Goal: Check status

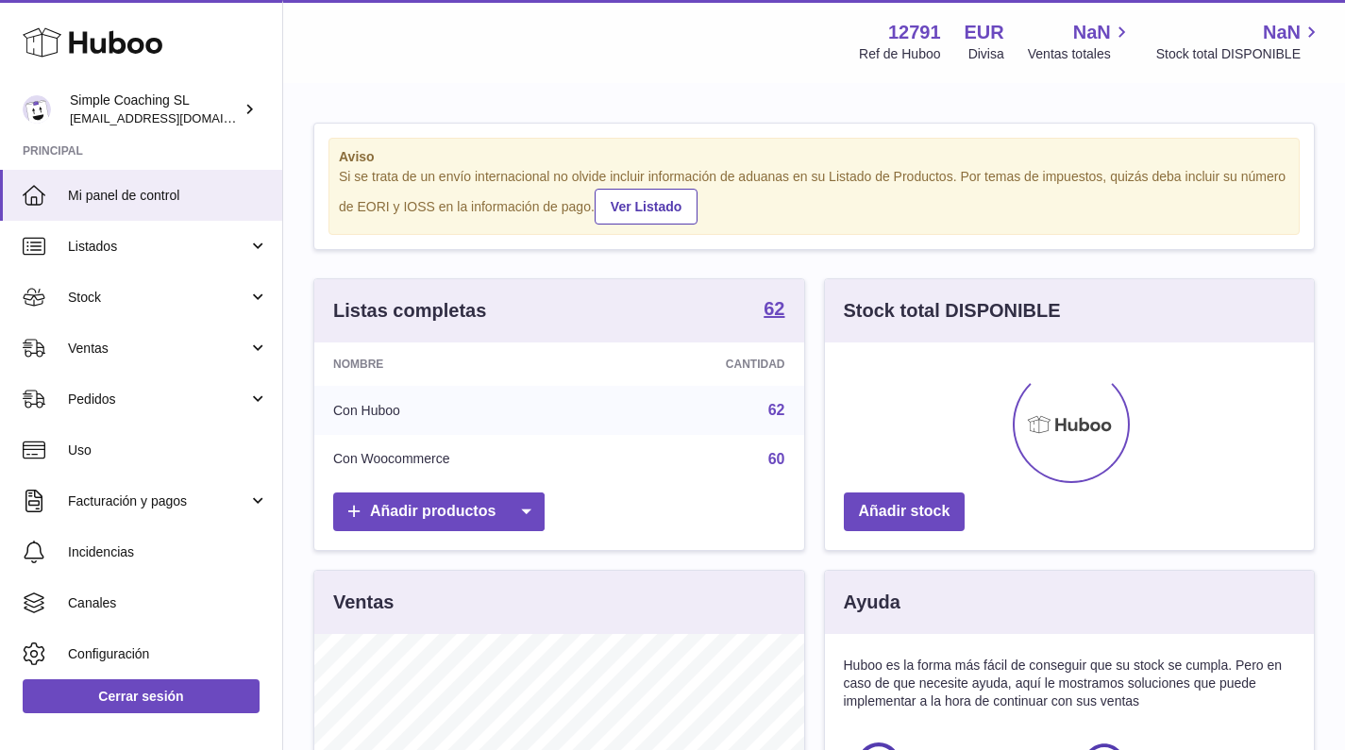
scroll to position [294, 489]
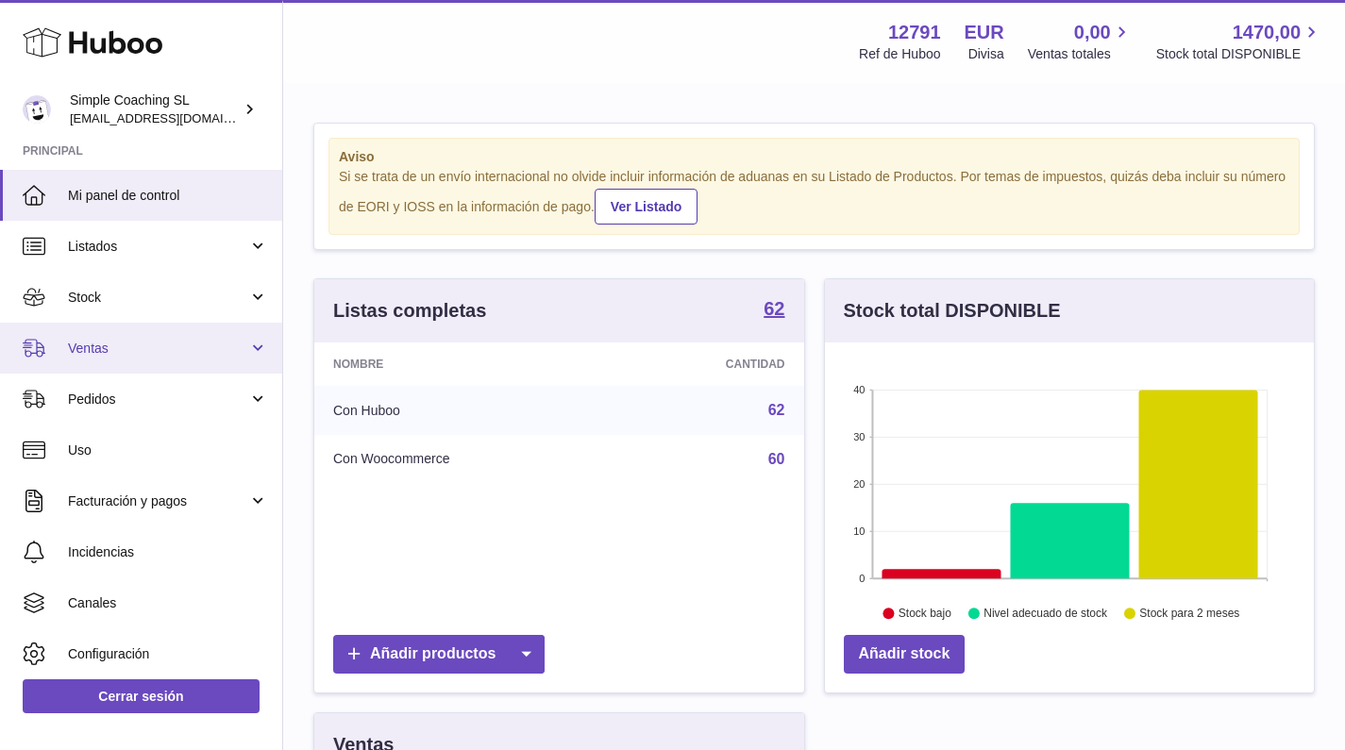
click at [209, 348] on span "Ventas" at bounding box center [158, 349] width 180 height 18
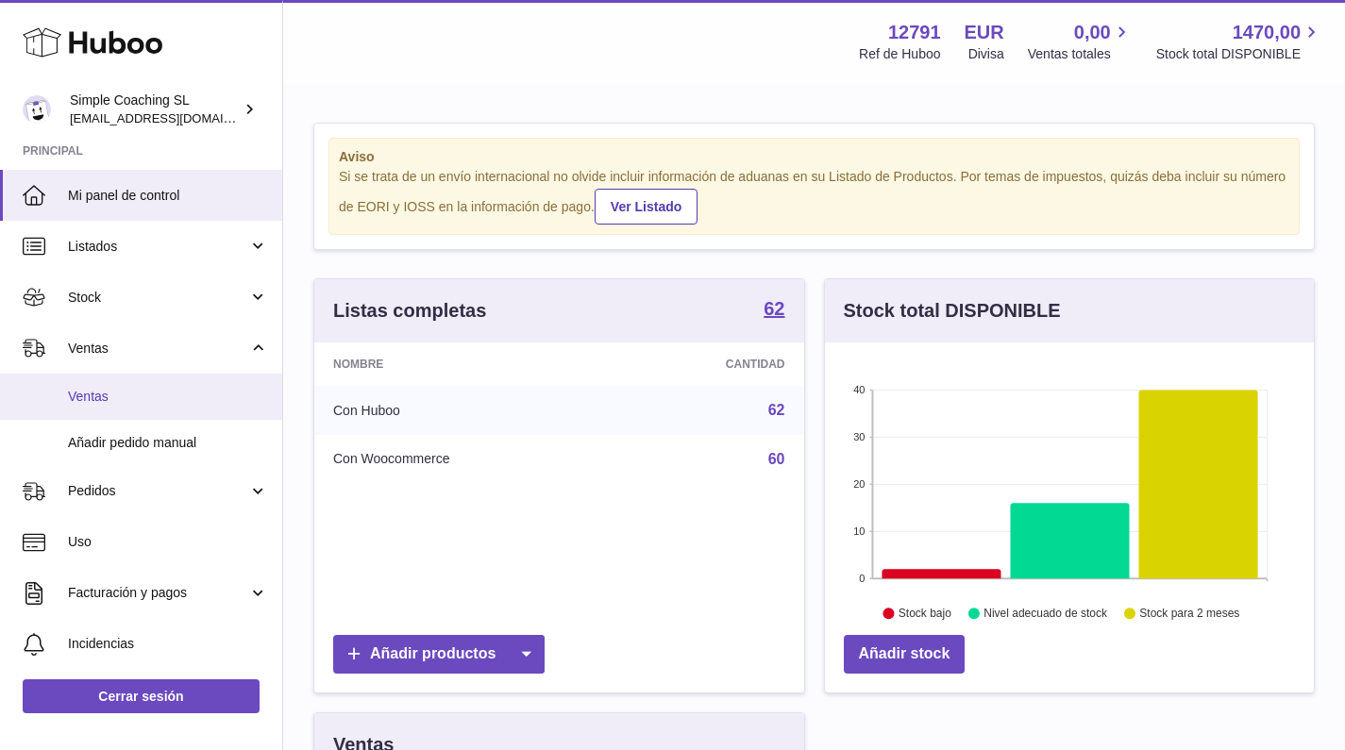
click at [208, 402] on span "Ventas" at bounding box center [168, 397] width 200 height 18
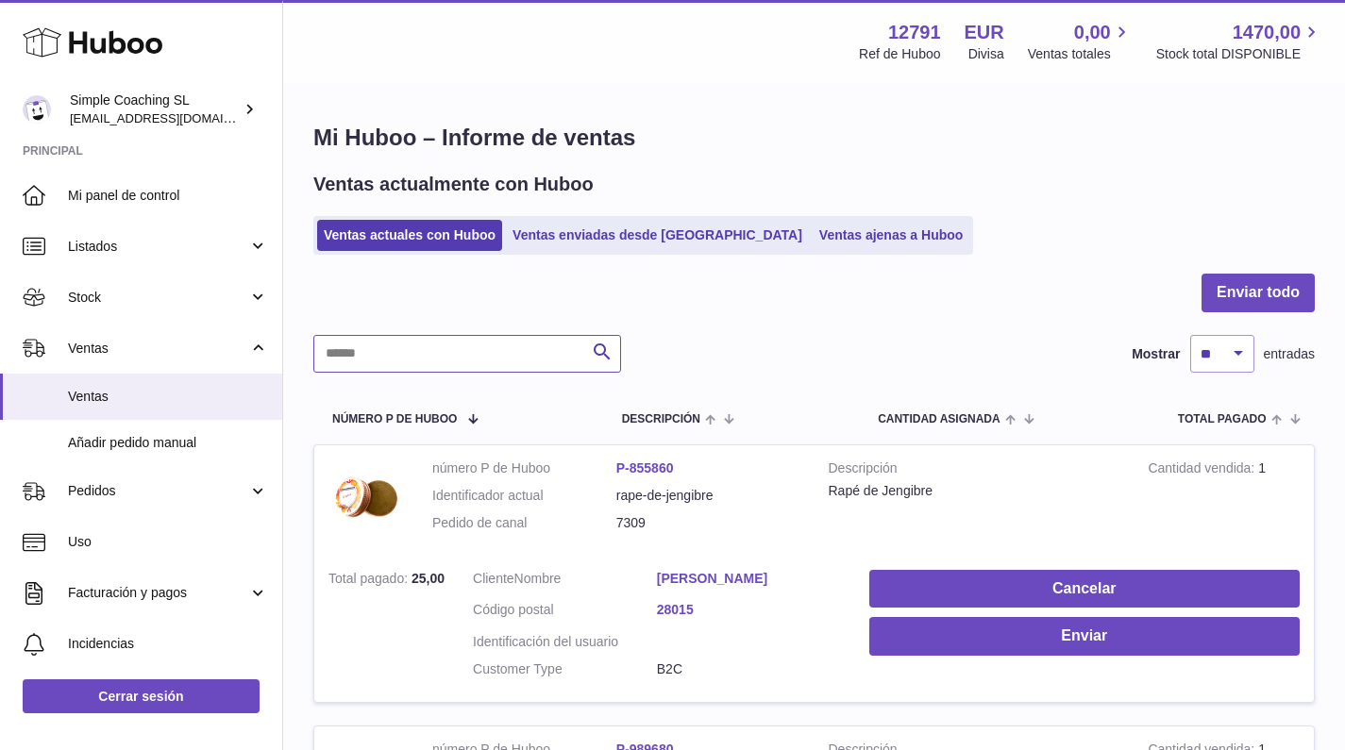
click at [467, 342] on input "text" at bounding box center [467, 354] width 308 height 38
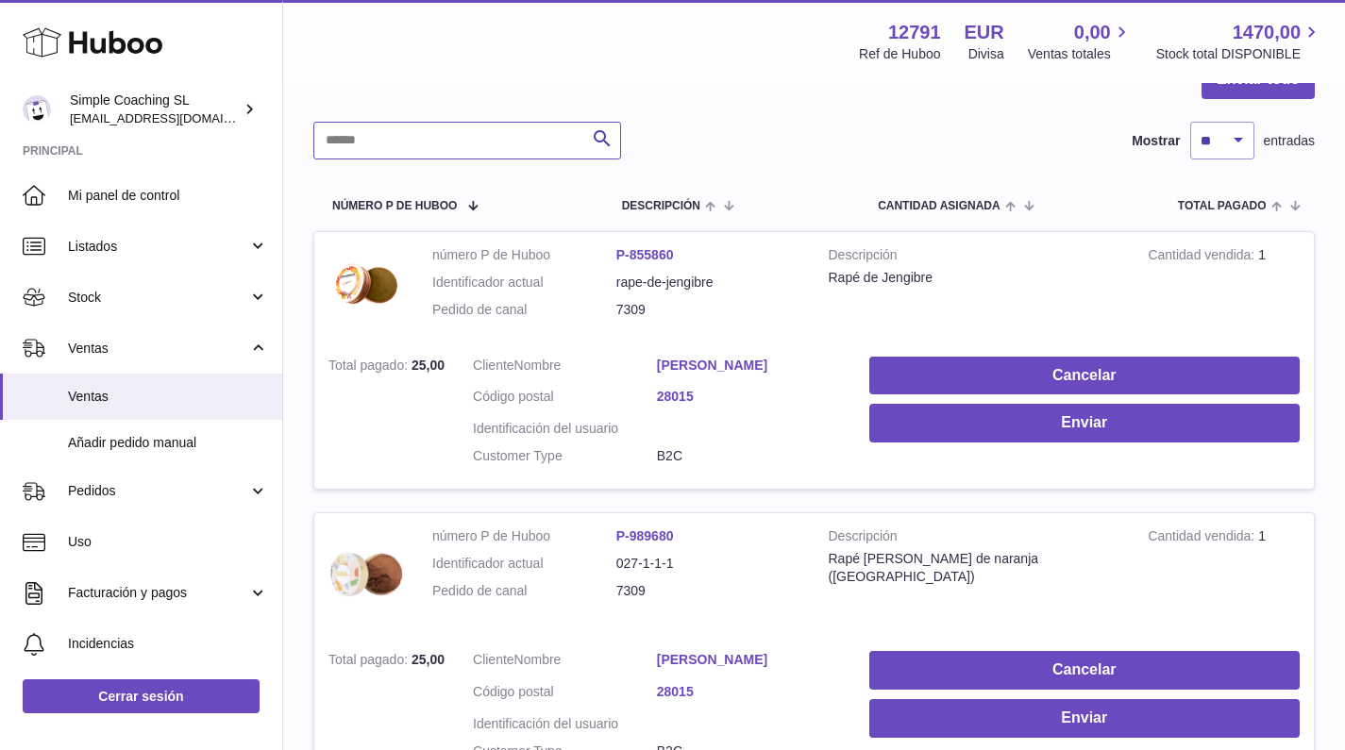
scroll to position [257, 0]
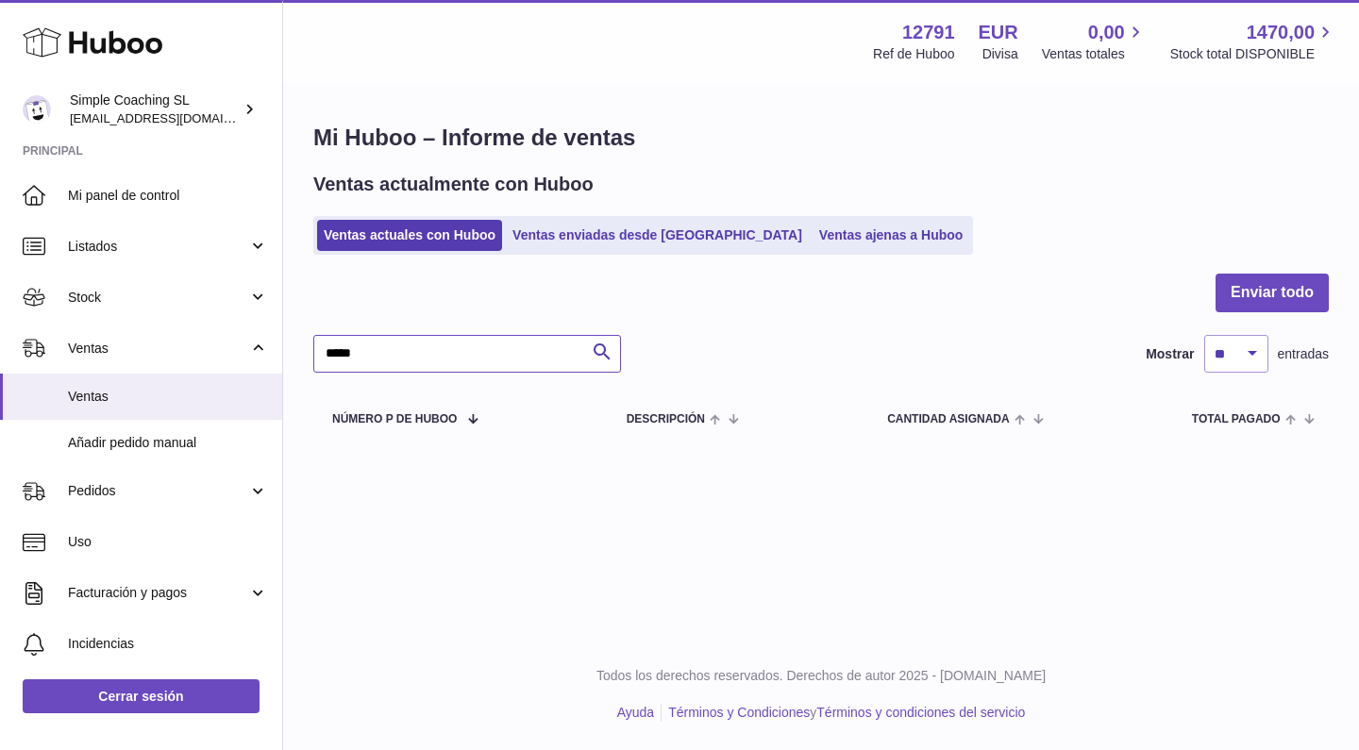
type input "******"
drag, startPoint x: 608, startPoint y: 451, endPoint x: 760, endPoint y: 230, distance: 268.1
click at [813, 230] on link "Ventas ajenas a Huboo" at bounding box center [892, 235] width 158 height 31
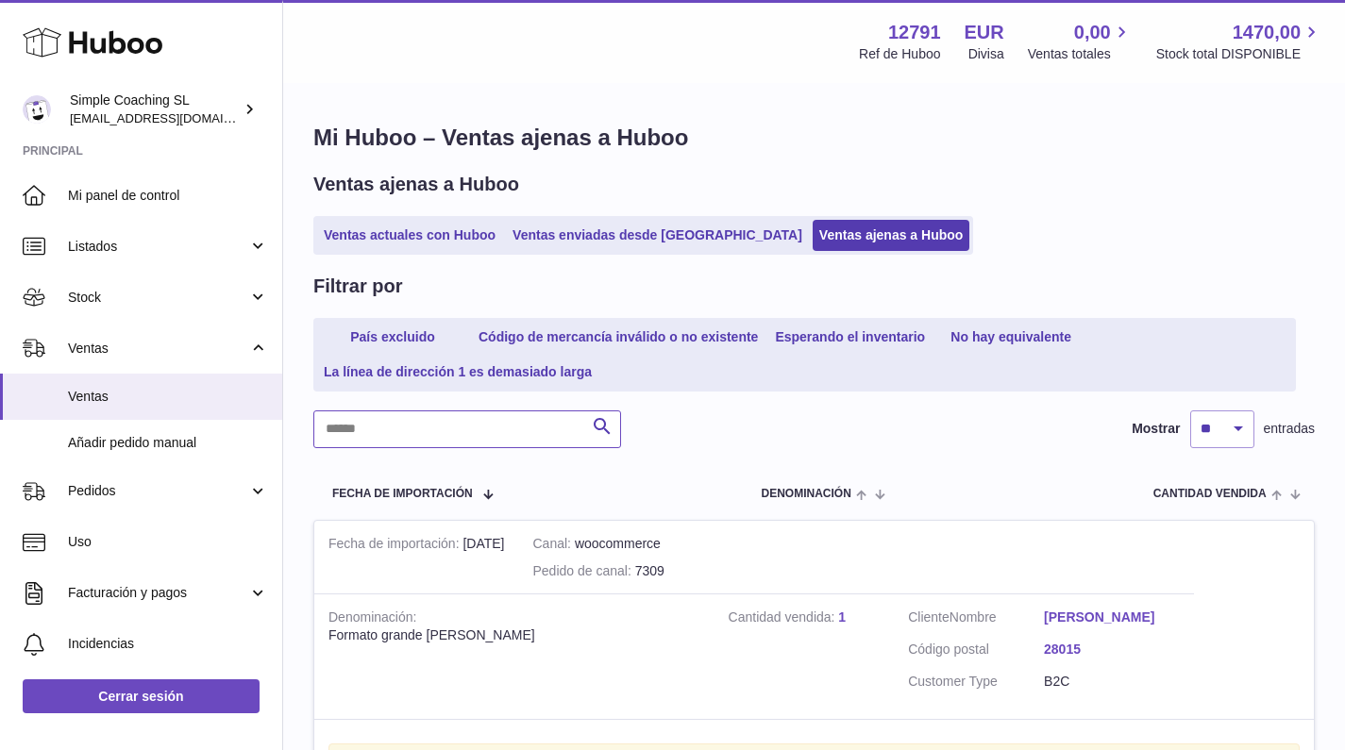
click at [415, 417] on input "text" at bounding box center [467, 430] width 308 height 38
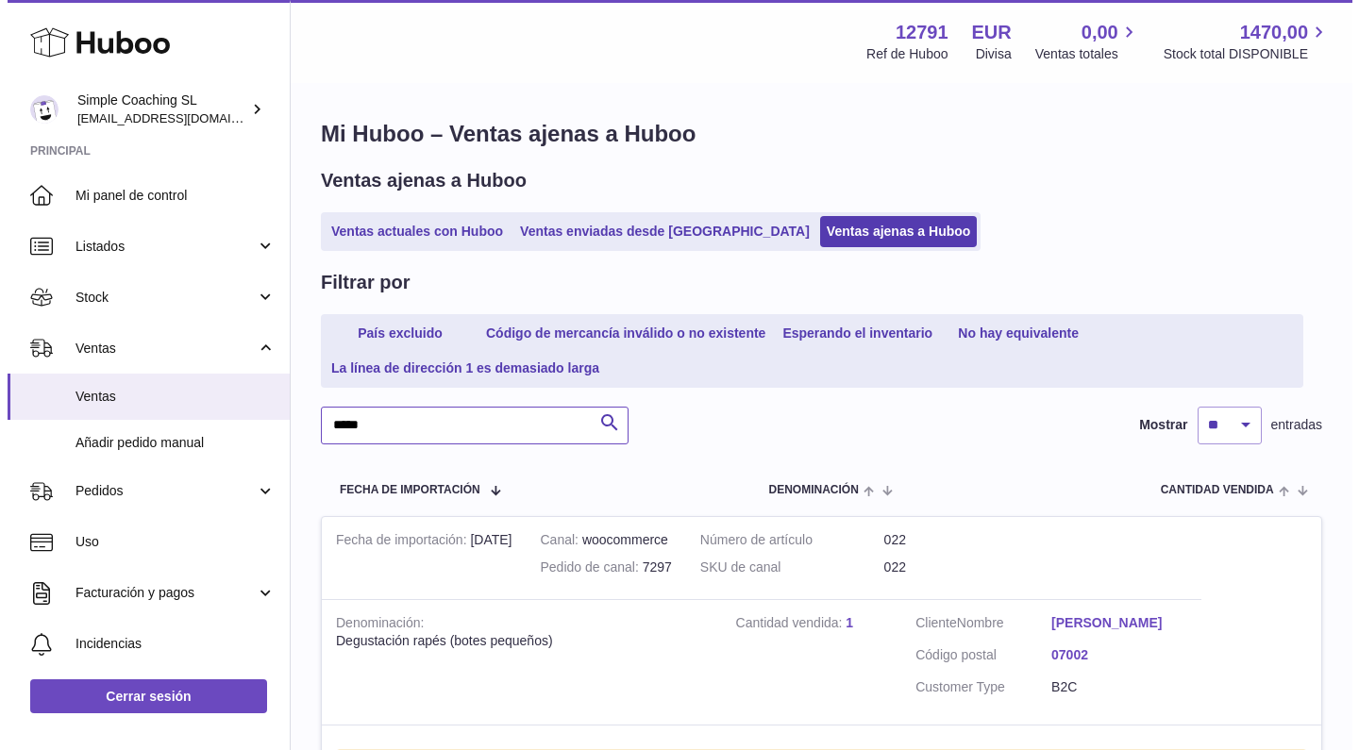
scroll to position [308, 0]
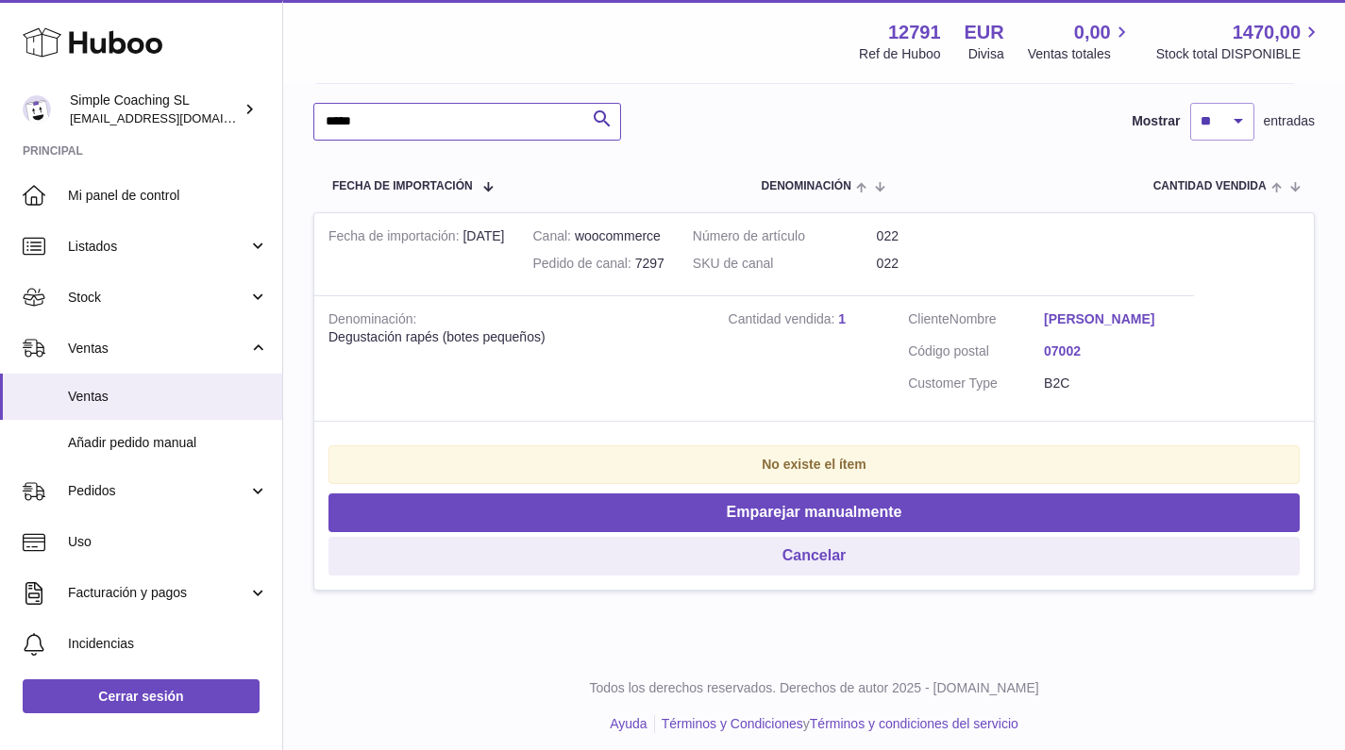
type input "*****"
click at [1079, 312] on link "[PERSON_NAME]" at bounding box center [1112, 320] width 136 height 18
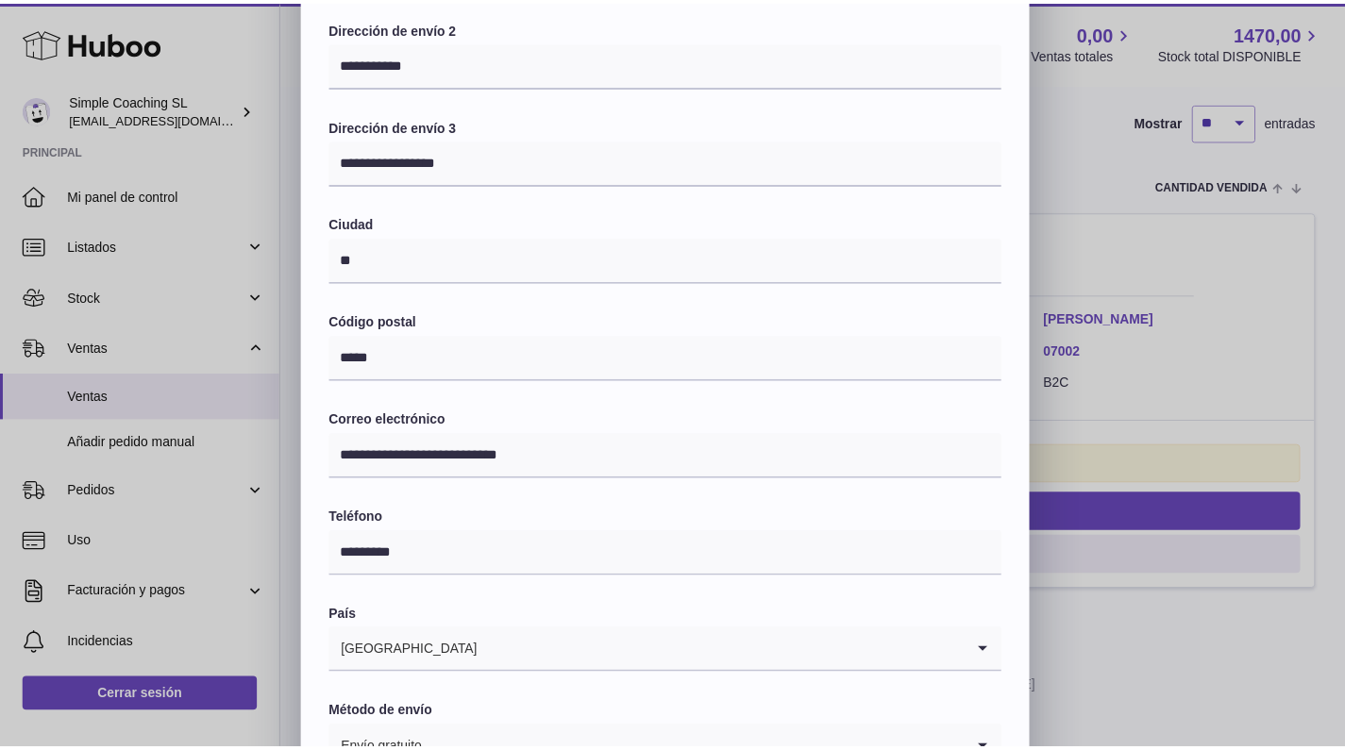
scroll to position [375, 0]
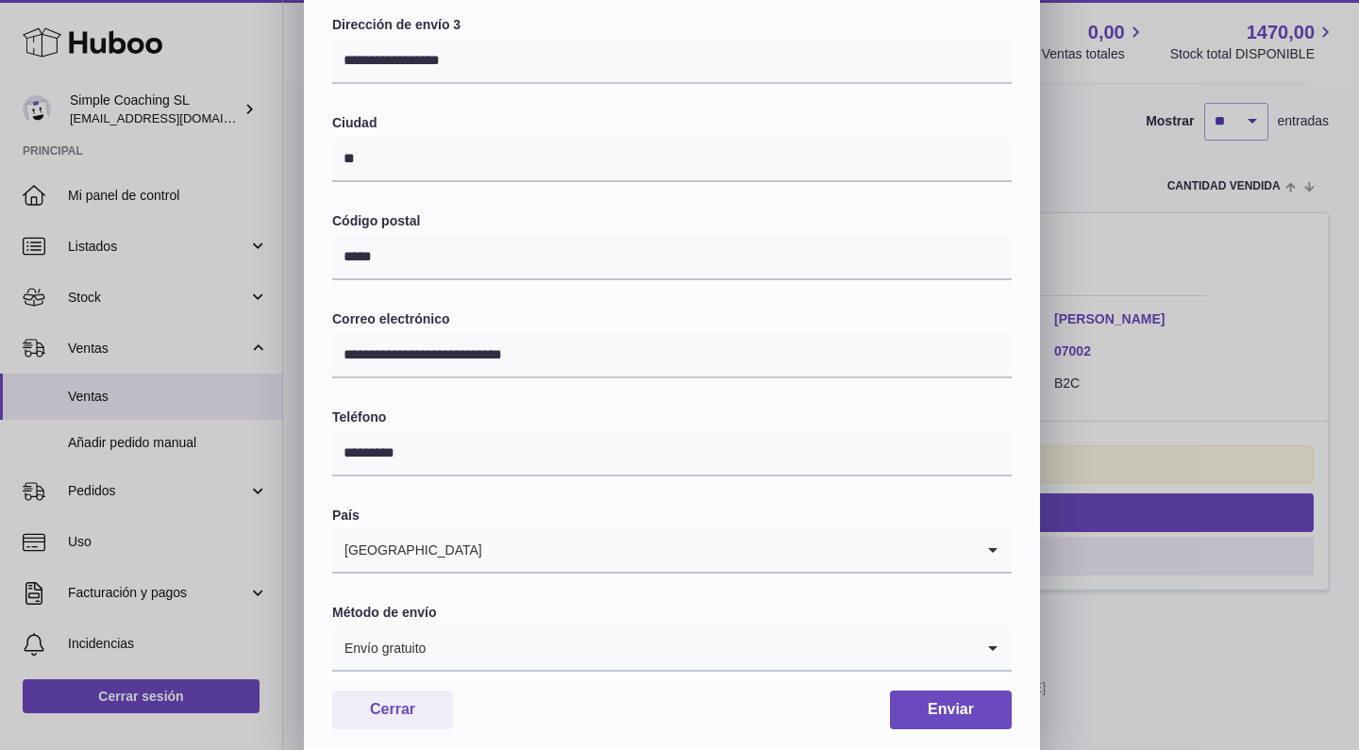
click at [1199, 246] on div "**********" at bounding box center [679, 191] width 1359 height 1133
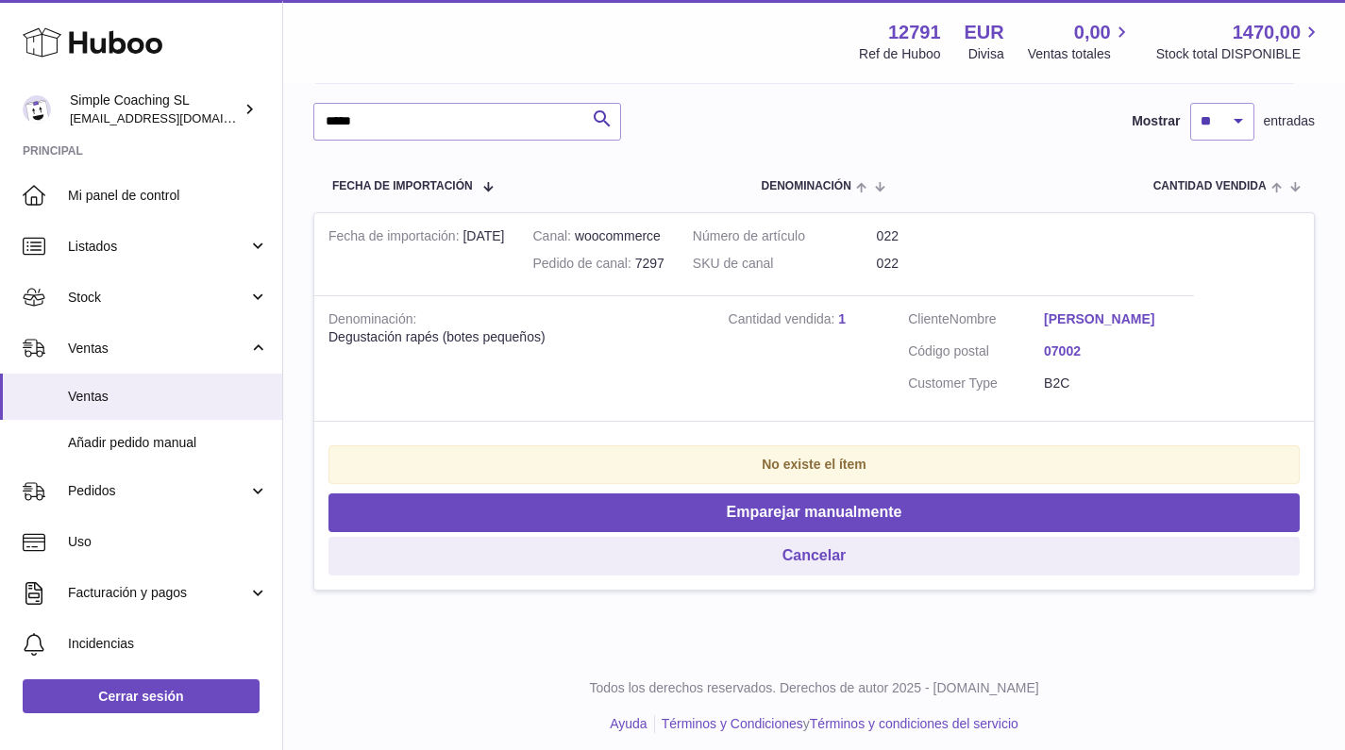
scroll to position [0, 0]
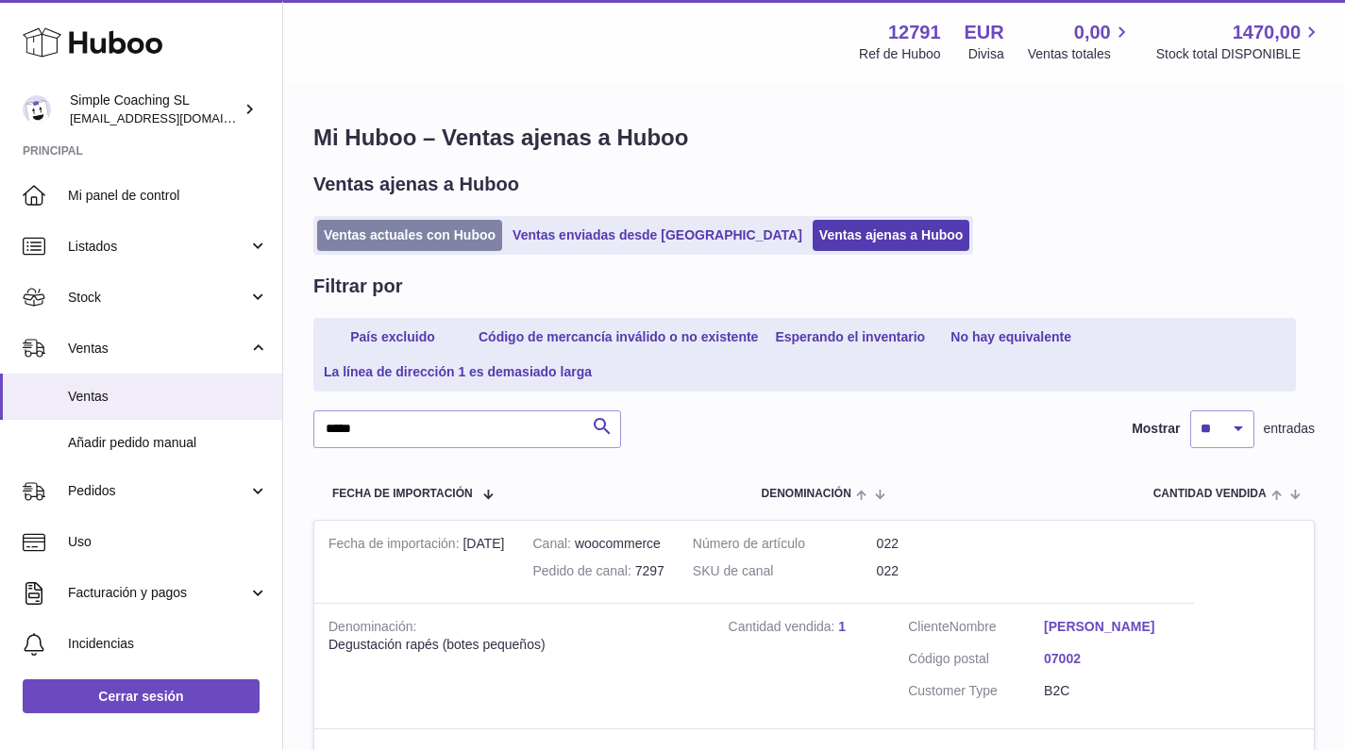
click at [462, 227] on link "Ventas actuales con Huboo" at bounding box center [409, 235] width 185 height 31
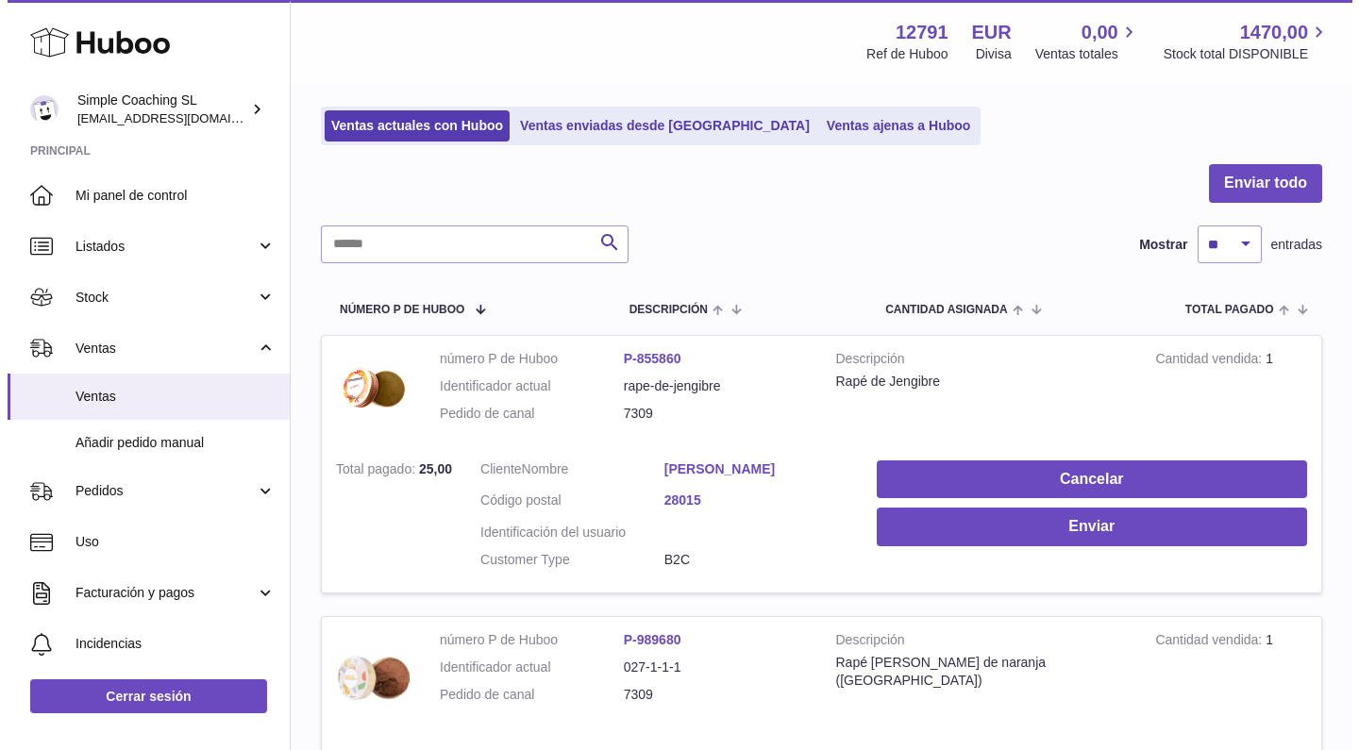
scroll to position [191, 0]
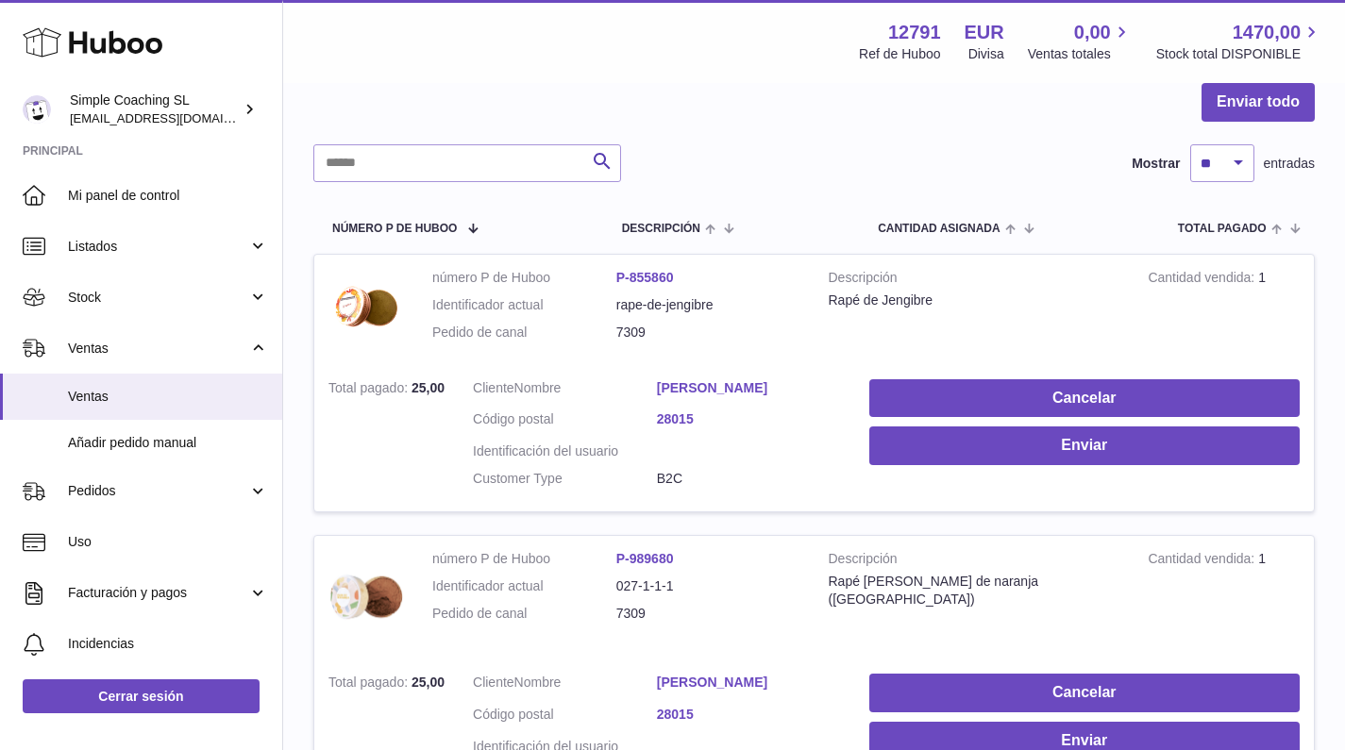
click at [691, 379] on link "Rubén Sánchez corzo" at bounding box center [749, 388] width 184 height 18
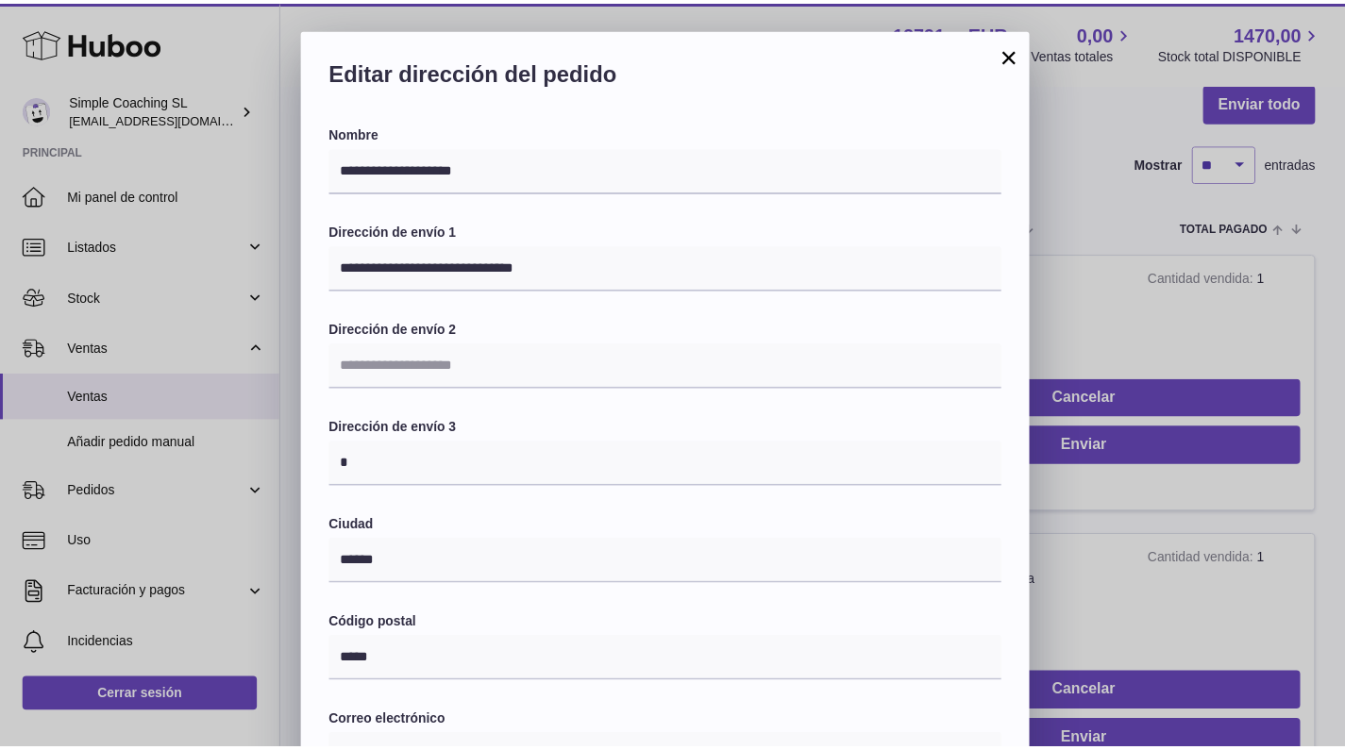
scroll to position [429, 0]
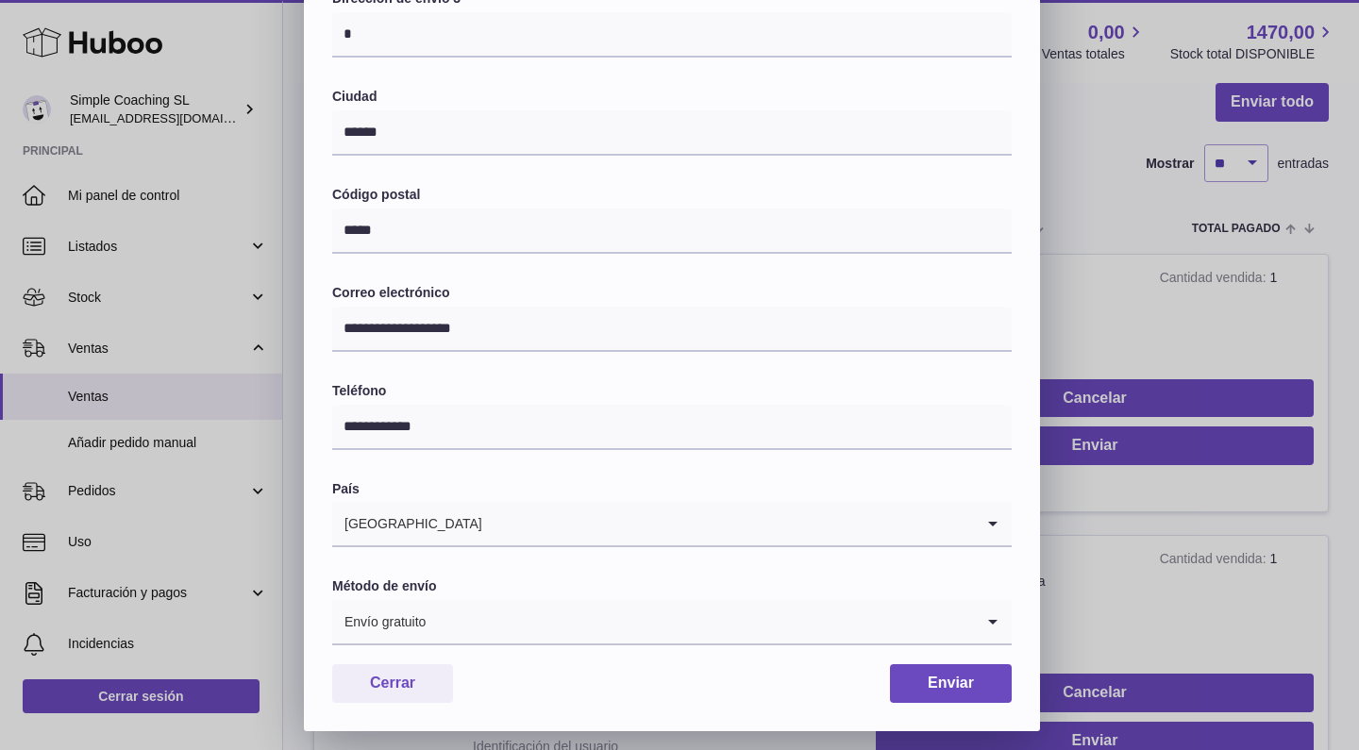
click at [1231, 91] on div "**********" at bounding box center [679, 165] width 1359 height 1133
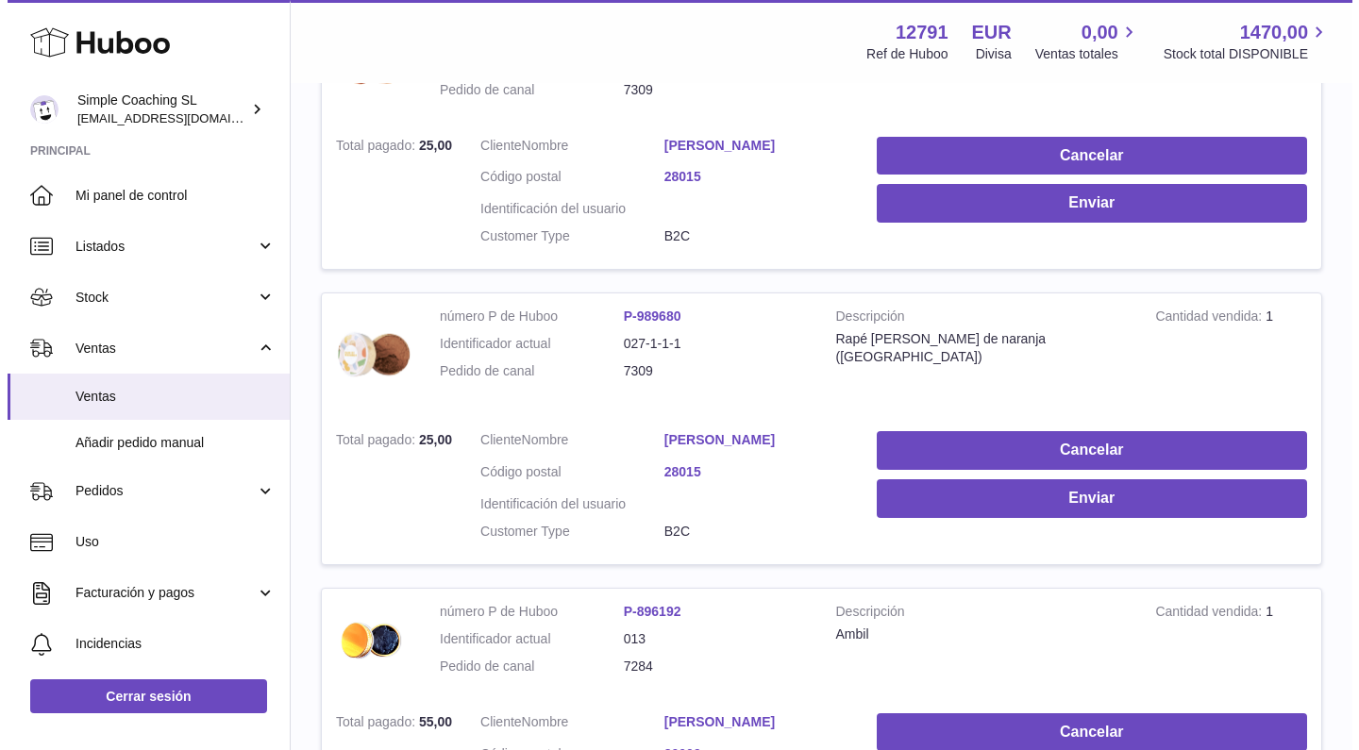
scroll to position [25, 0]
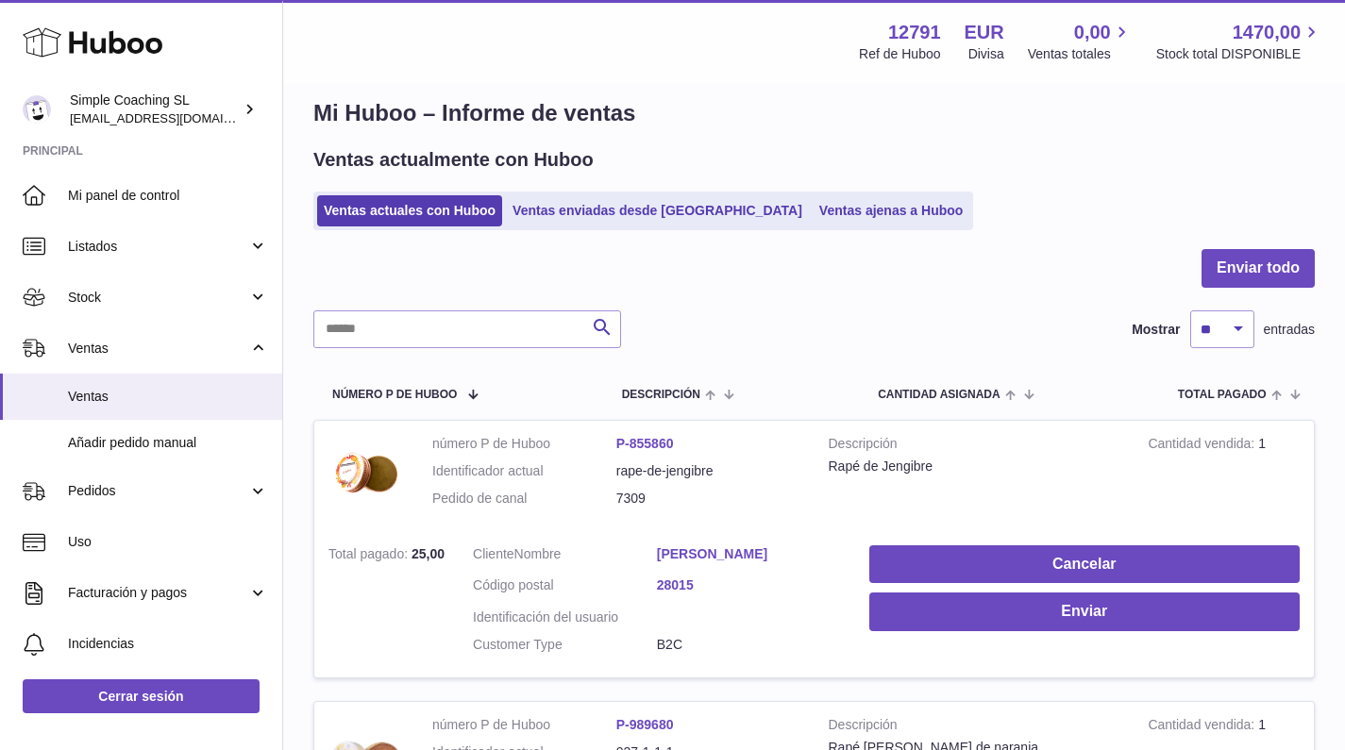
click at [727, 553] on link "Rubén Sánchez corzo" at bounding box center [749, 555] width 184 height 18
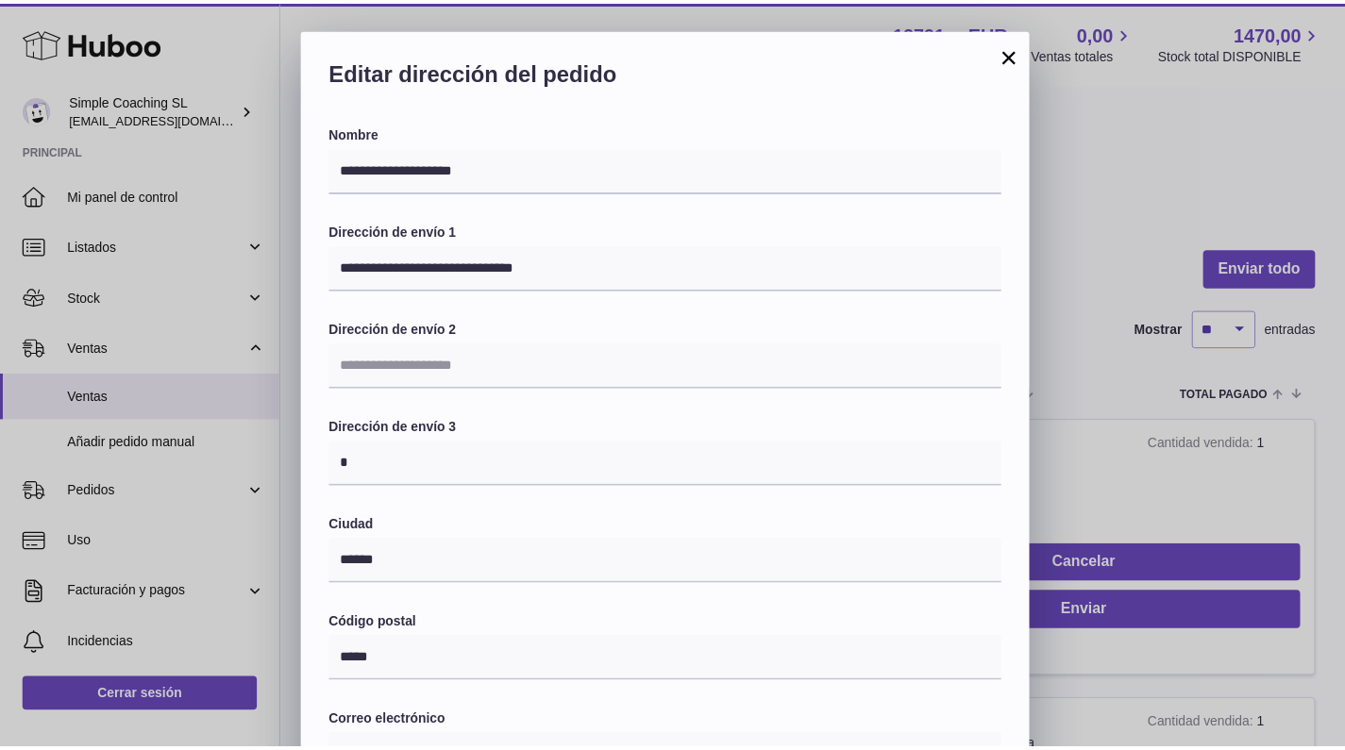
scroll to position [429, 0]
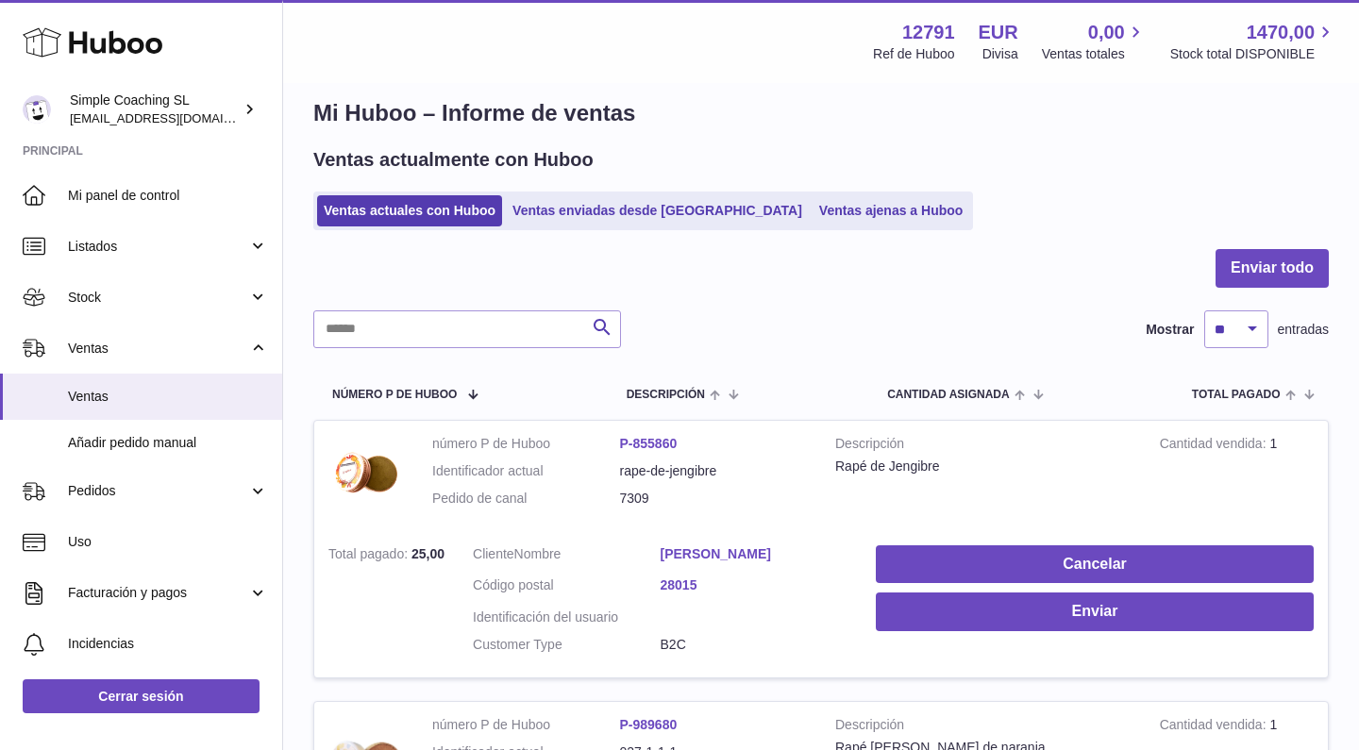
click at [1102, 328] on div at bounding box center [679, 375] width 1359 height 750
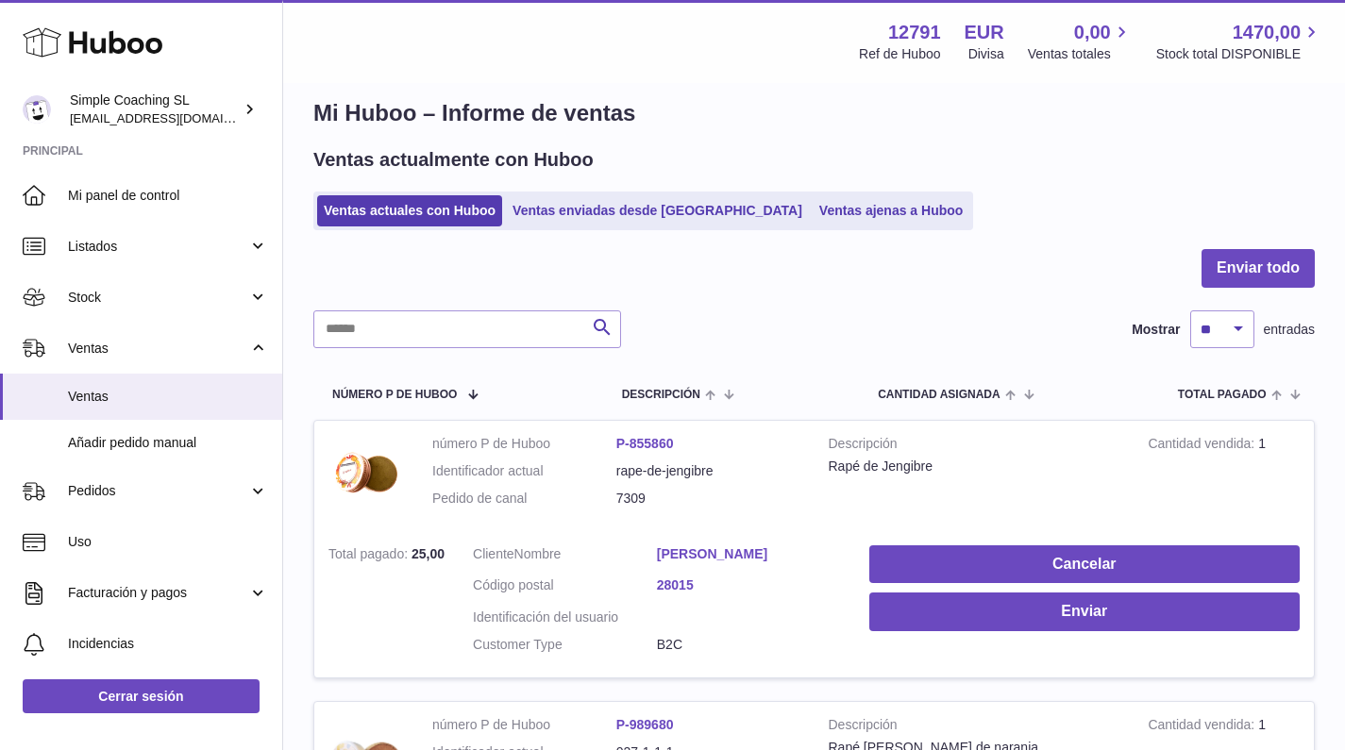
scroll to position [0, 0]
